Goal: Information Seeking & Learning: Learn about a topic

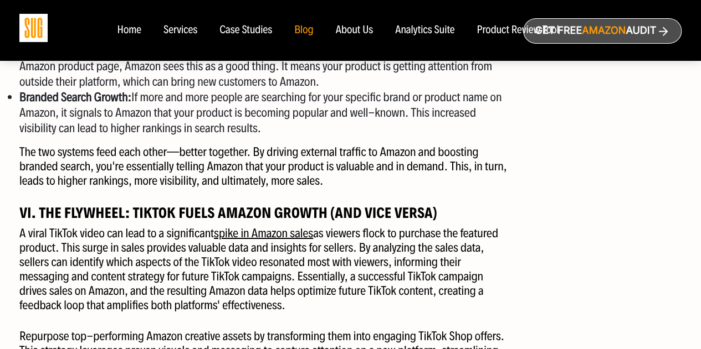
scroll to position [1883, 0]
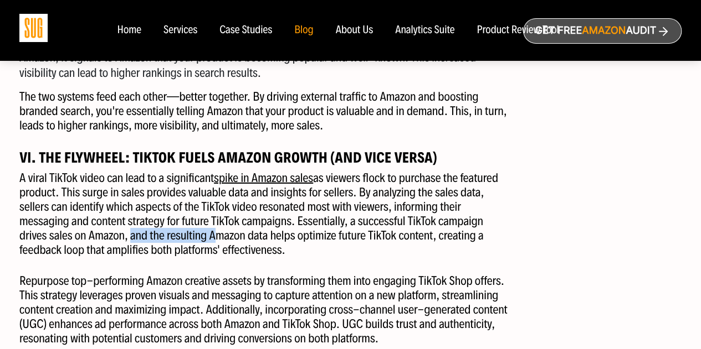
drag, startPoint x: 129, startPoint y: 214, endPoint x: 209, endPoint y: 221, distance: 80.6
click at [209, 221] on p "A viral TikTok video can lead to a significant spike in Amazon sales as viewers…" at bounding box center [265, 214] width 492 height 86
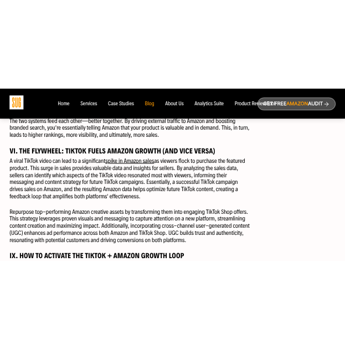
scroll to position [1939, 0]
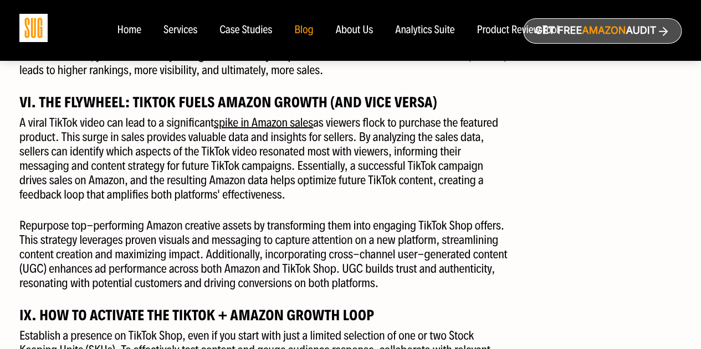
click at [217, 231] on p "Repurpose top-performing Amazon creative assets by transforming them into engag…" at bounding box center [265, 255] width 492 height 72
drag, startPoint x: 188, startPoint y: 253, endPoint x: 216, endPoint y: 258, distance: 28.1
click at [216, 256] on p "Repurpose top-performing Amazon creative assets by transforming them into engag…" at bounding box center [265, 255] width 492 height 72
click at [216, 258] on p "Repurpose top-performing Amazon creative assets by transforming them into engag…" at bounding box center [265, 255] width 492 height 72
click at [197, 256] on p "Repurpose top-performing Amazon creative assets by transforming them into engag…" at bounding box center [265, 255] width 492 height 72
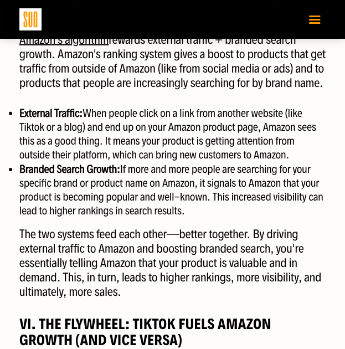
scroll to position [1835, 0]
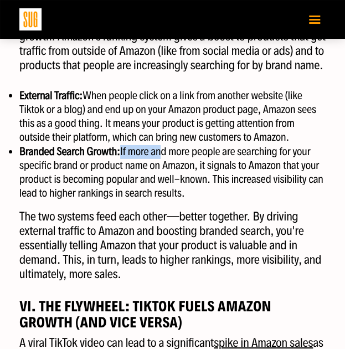
drag, startPoint x: 120, startPoint y: 163, endPoint x: 157, endPoint y: 169, distance: 37.6
click at [157, 169] on li "Branded Search Growth: If more and more people are searching for your specific …" at bounding box center [172, 173] width 306 height 56
drag, startPoint x: 150, startPoint y: 179, endPoint x: 177, endPoint y: 185, distance: 27.8
click at [177, 185] on li "Branded Search Growth: If more and more people are searching for your specific …" at bounding box center [172, 173] width 306 height 56
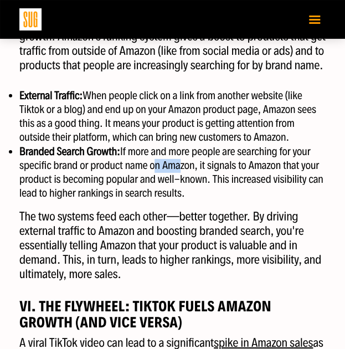
click at [172, 186] on li "Branded Search Growth: If more and more people are searching for your specific …" at bounding box center [172, 173] width 306 height 56
drag, startPoint x: 103, startPoint y: 189, endPoint x: 169, endPoint y: 191, distance: 66.5
click at [169, 191] on li "Branded Search Growth: If more and more people are searching for your specific …" at bounding box center [172, 173] width 306 height 56
click at [132, 198] on li "Branded Search Growth: If more and more people are searching for your specific …" at bounding box center [172, 173] width 306 height 56
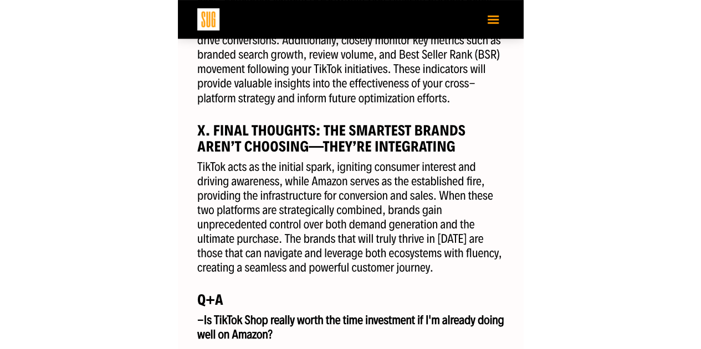
scroll to position [2666, 0]
